Goal: Transaction & Acquisition: Book appointment/travel/reservation

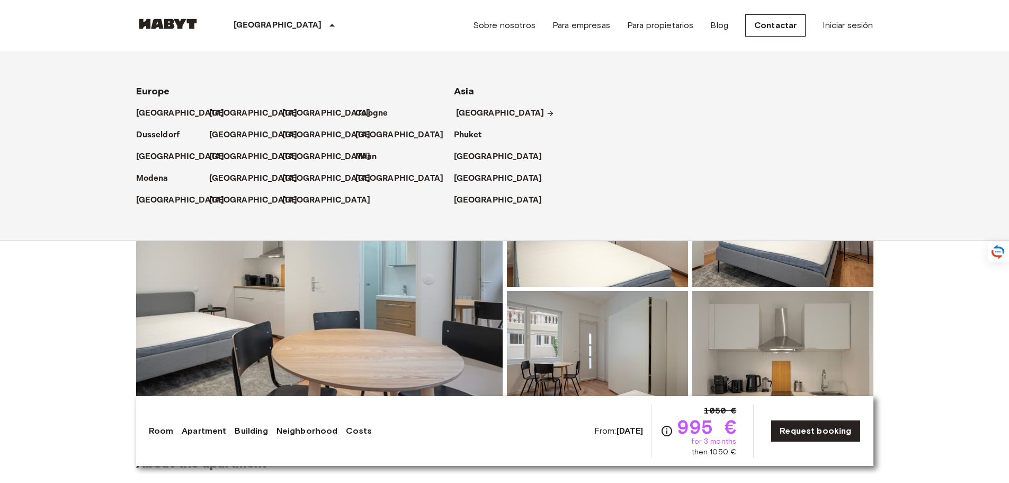
click at [481, 112] on p "[GEOGRAPHIC_DATA]" at bounding box center [500, 113] width 88 height 13
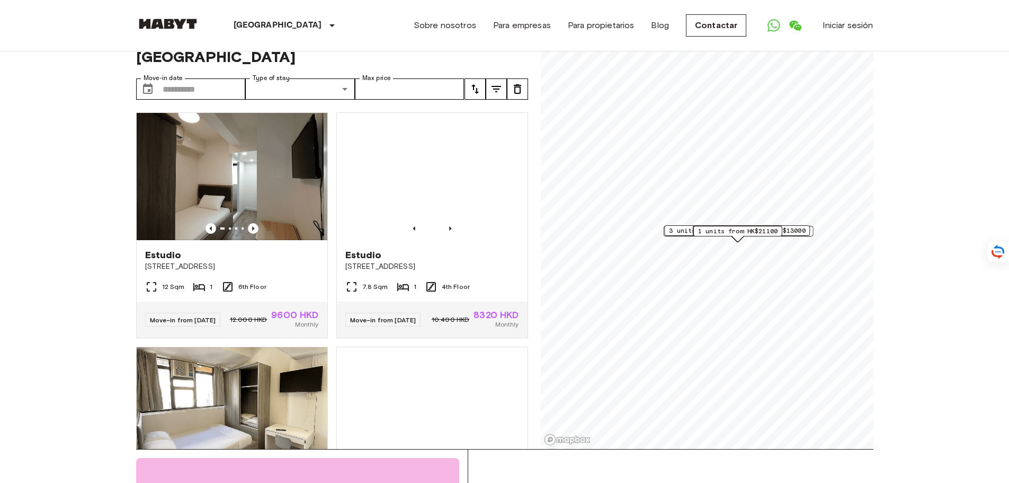
scroll to position [53, 0]
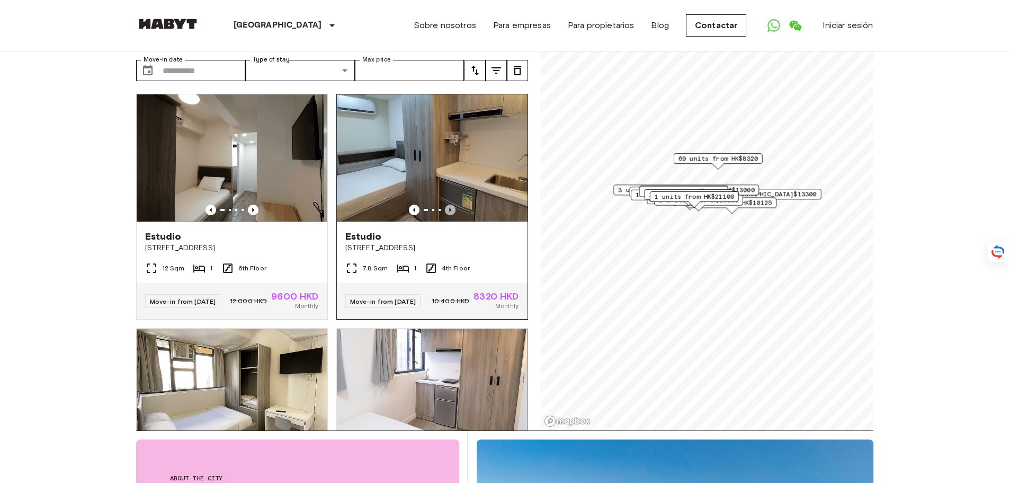
click at [447, 204] on icon "Previous image" at bounding box center [450, 209] width 11 height 11
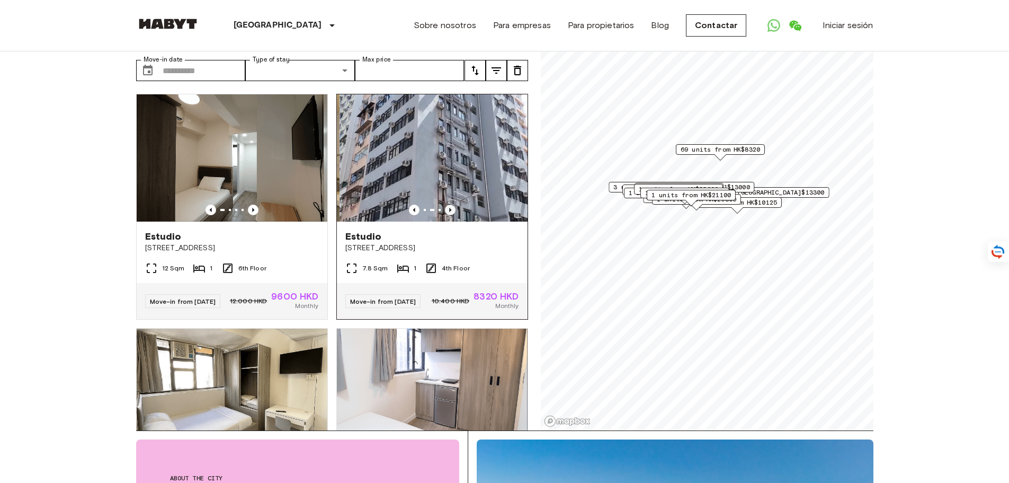
click at [447, 204] on icon "Previous image" at bounding box center [450, 209] width 11 height 11
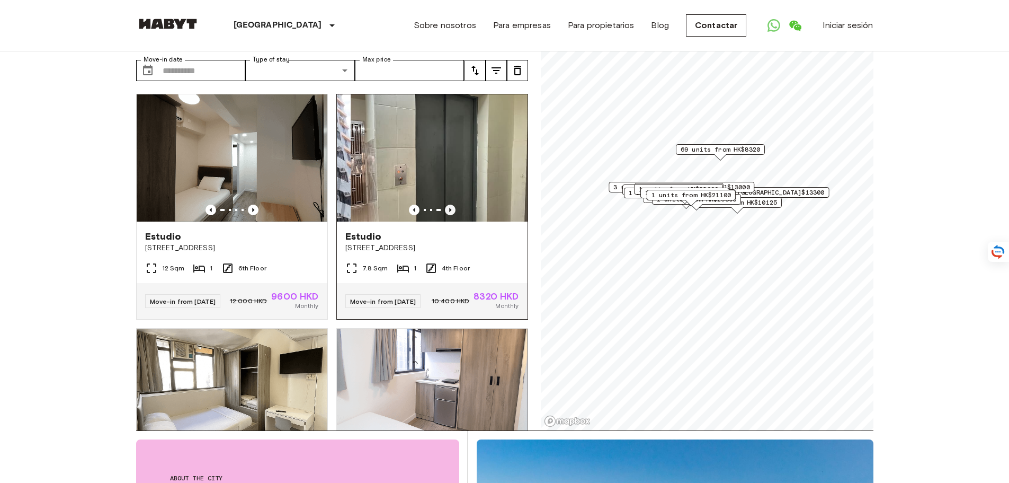
click at [447, 204] on icon "Previous image" at bounding box center [450, 209] width 11 height 11
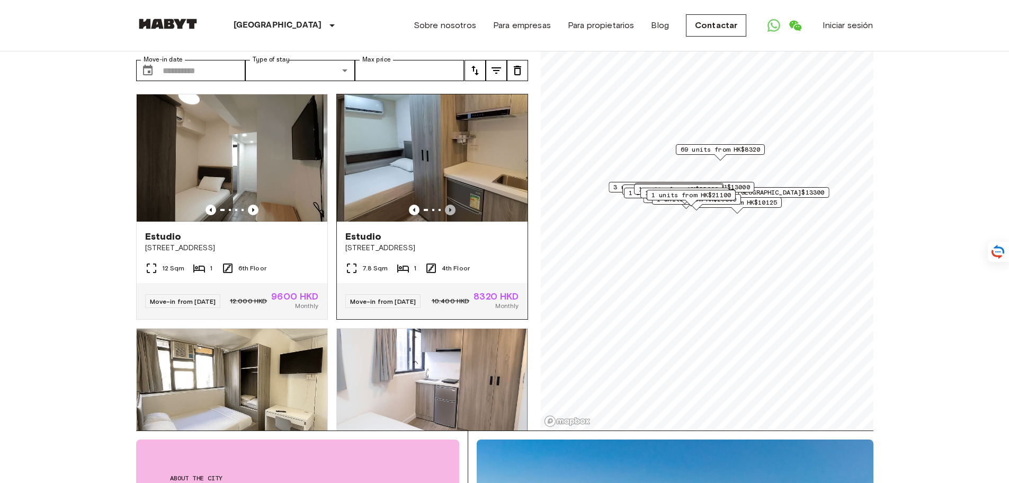
click at [447, 204] on icon "Previous image" at bounding box center [450, 209] width 11 height 11
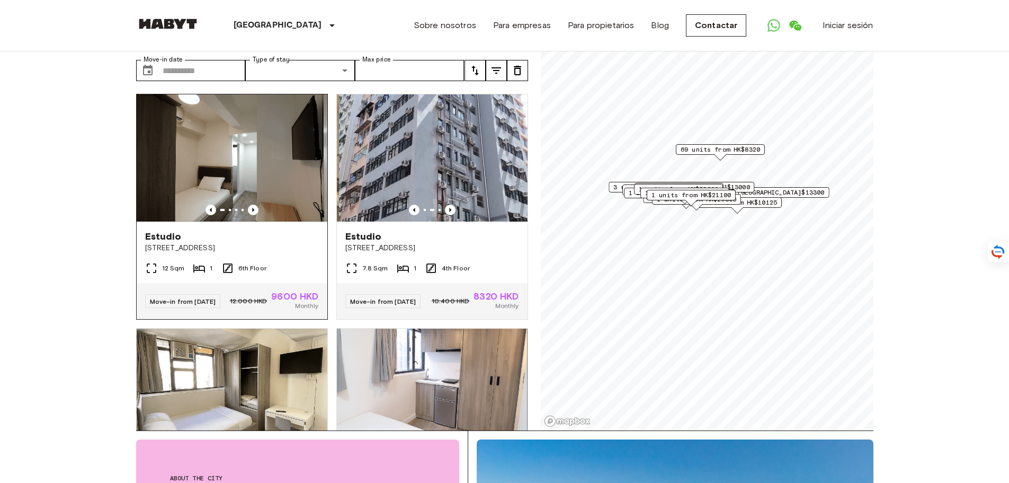
scroll to position [265, 0]
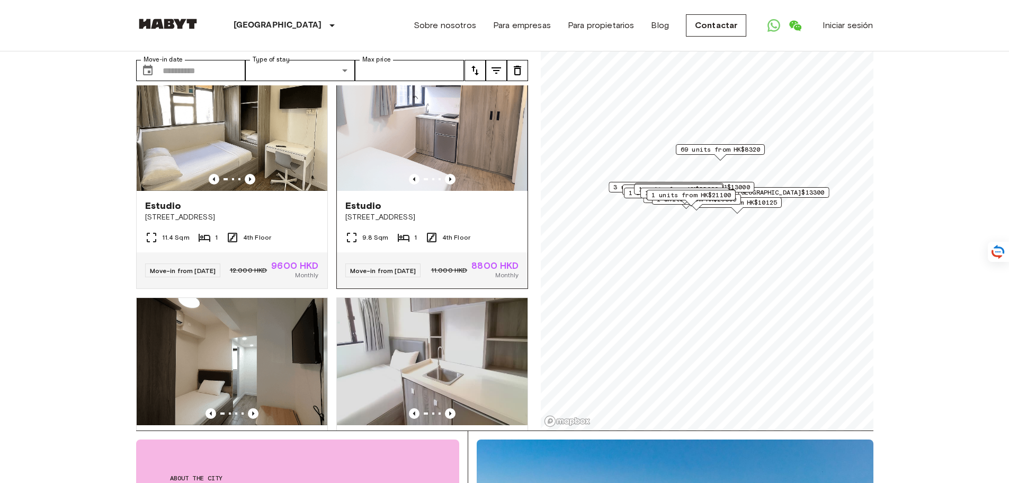
click at [441, 165] on img at bounding box center [432, 127] width 191 height 127
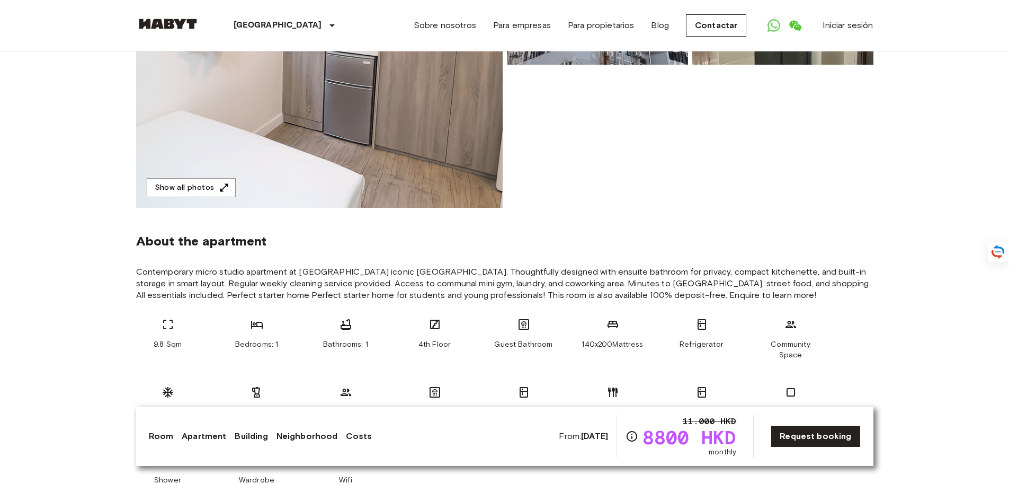
scroll to position [106, 0]
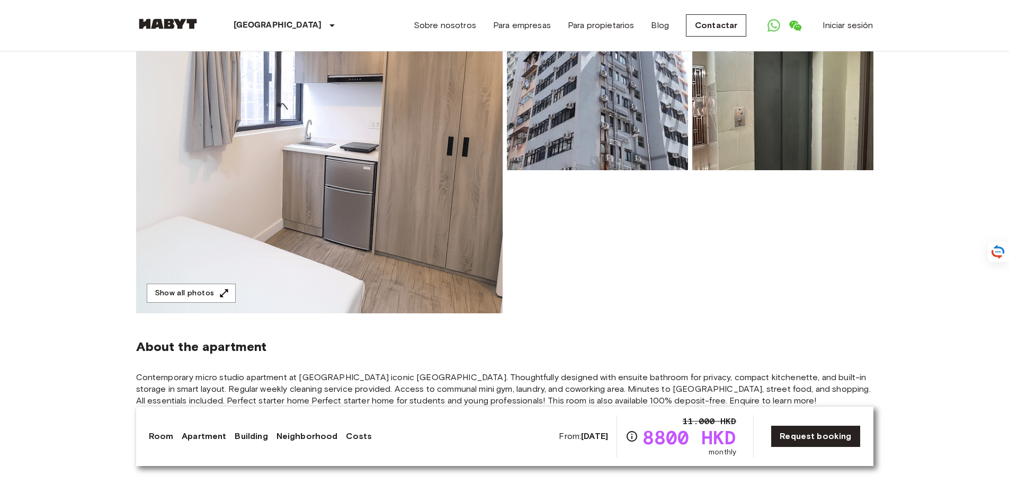
click at [407, 204] on img at bounding box center [319, 172] width 367 height 282
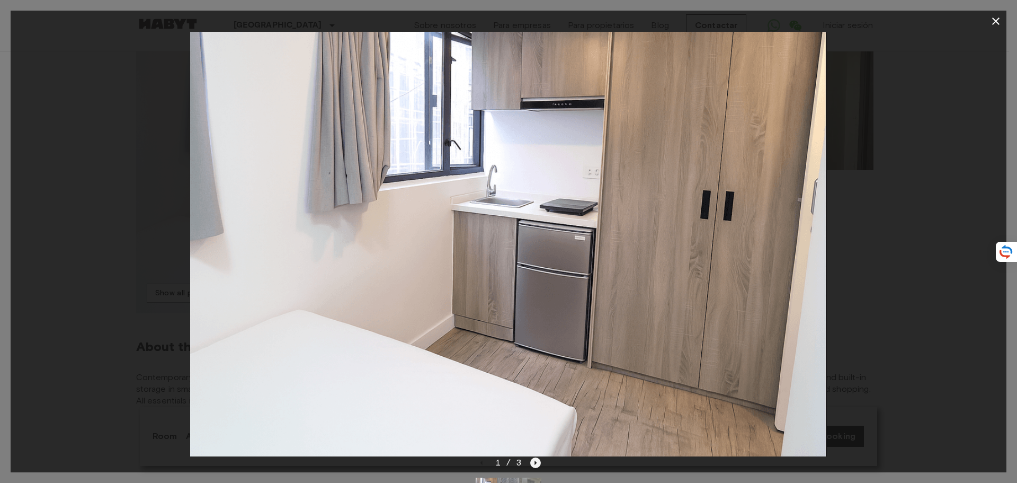
click at [536, 459] on icon "Next image" at bounding box center [535, 462] width 11 height 11
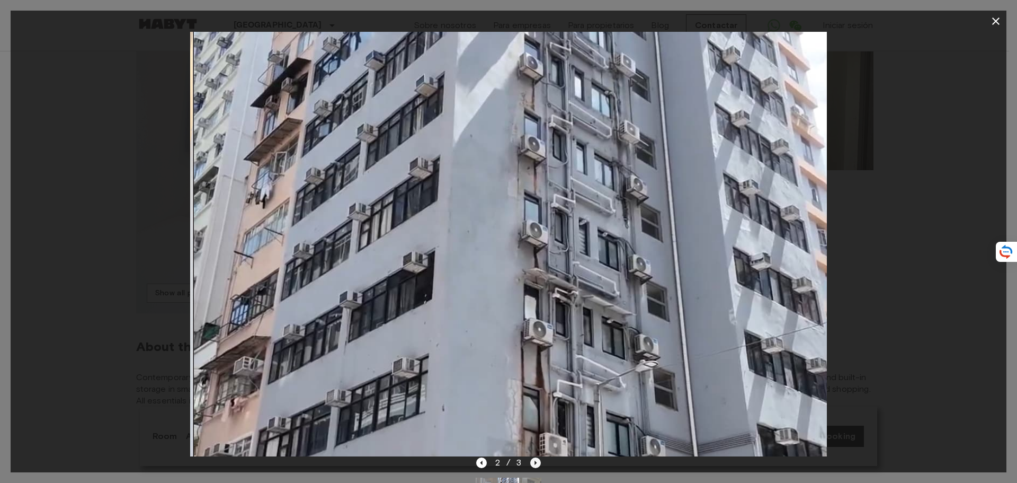
click at [536, 459] on icon "Next image" at bounding box center [535, 462] width 11 height 11
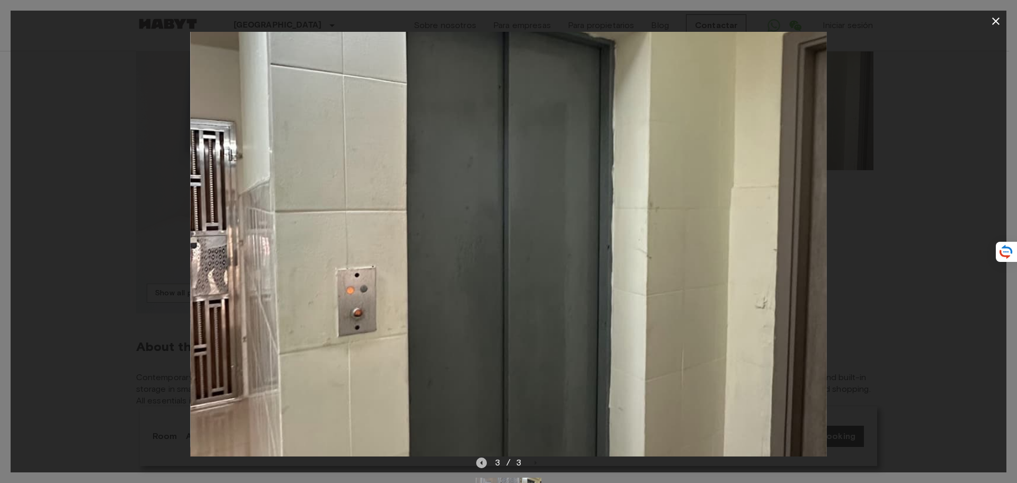
click at [479, 461] on icon "Previous image" at bounding box center [481, 462] width 11 height 11
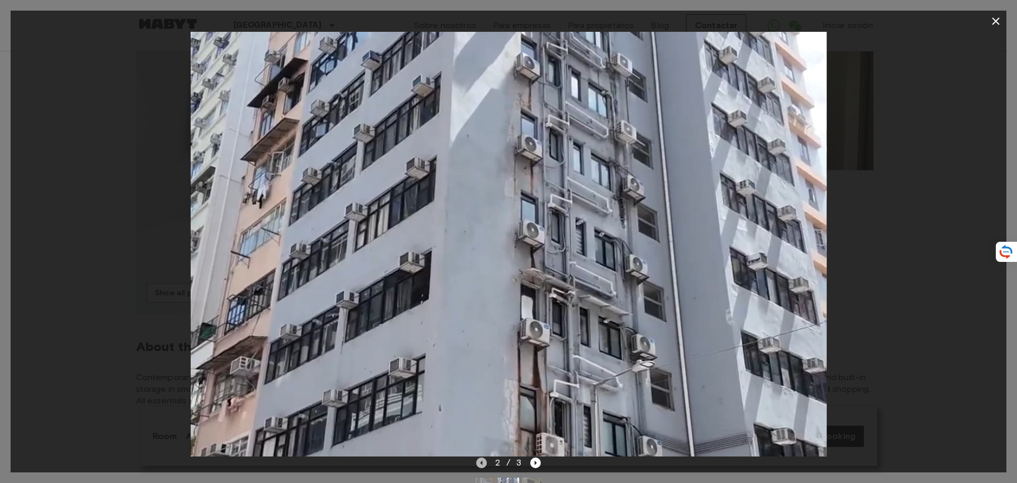
click at [485, 461] on icon "Previous image" at bounding box center [481, 462] width 11 height 11
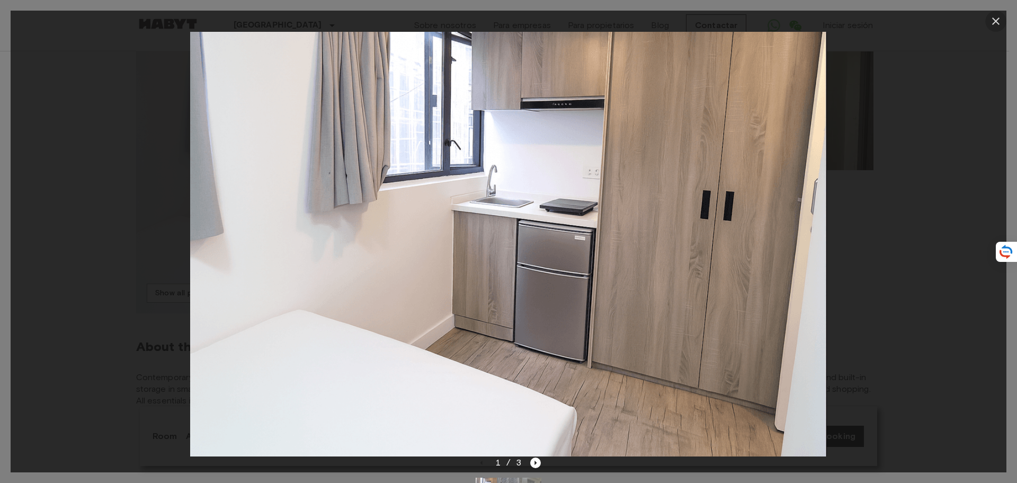
click at [1001, 19] on icon "button" at bounding box center [996, 21] width 13 height 13
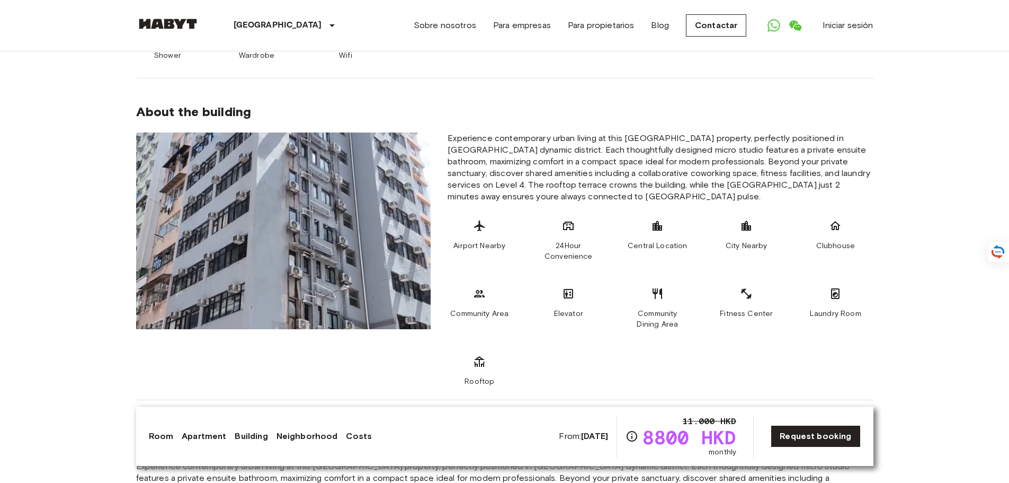
scroll to position [371, 0]
